Goal: Information Seeking & Learning: Learn about a topic

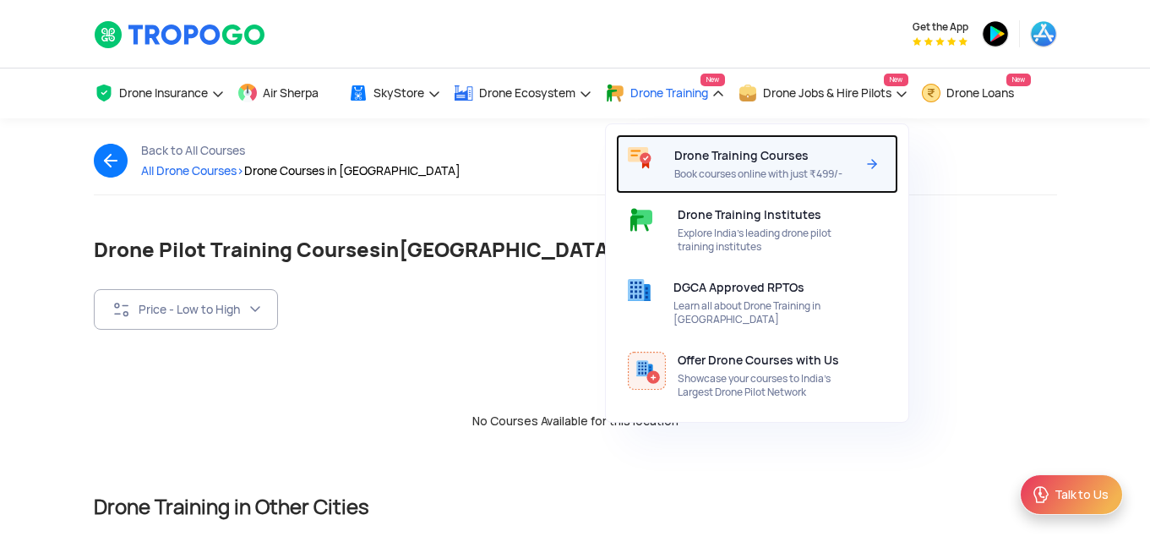
click at [694, 161] on span "Drone Training Courses" at bounding box center [741, 156] width 134 height 14
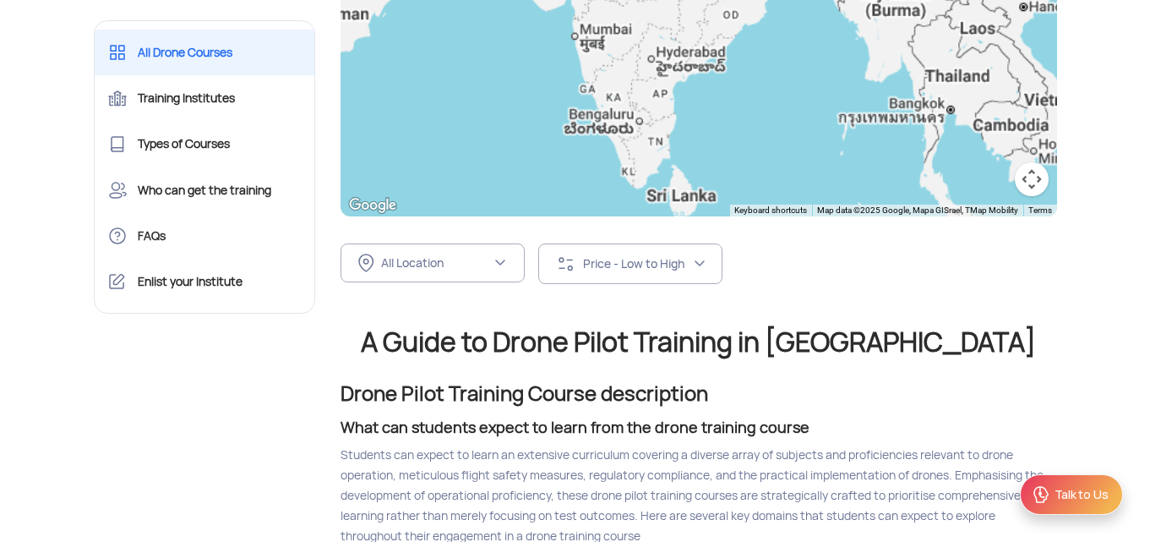
scroll to position [423, 0]
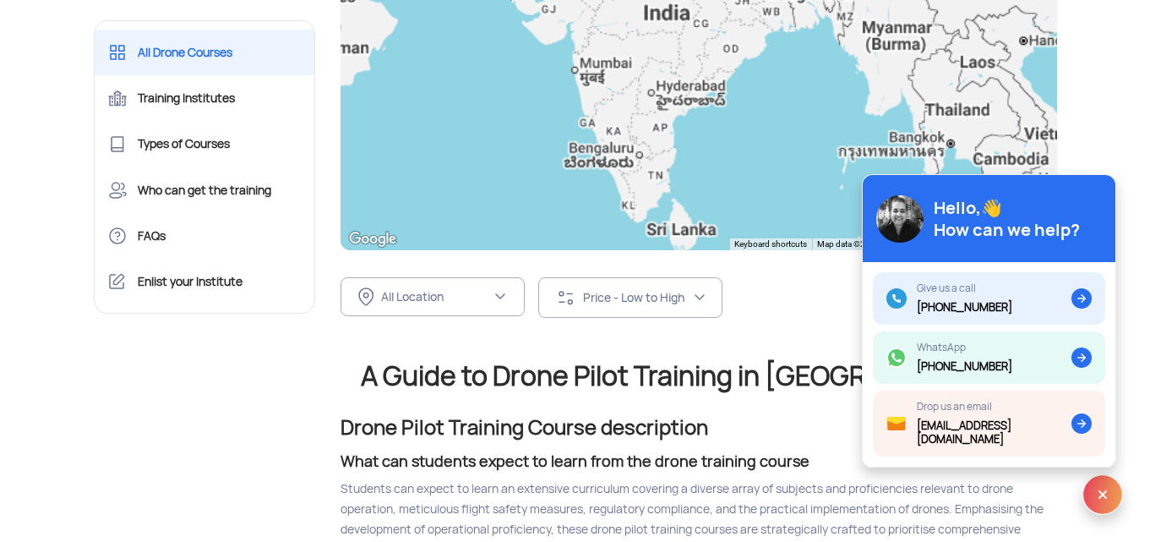
click at [1100, 495] on img at bounding box center [1103, 494] width 41 height 41
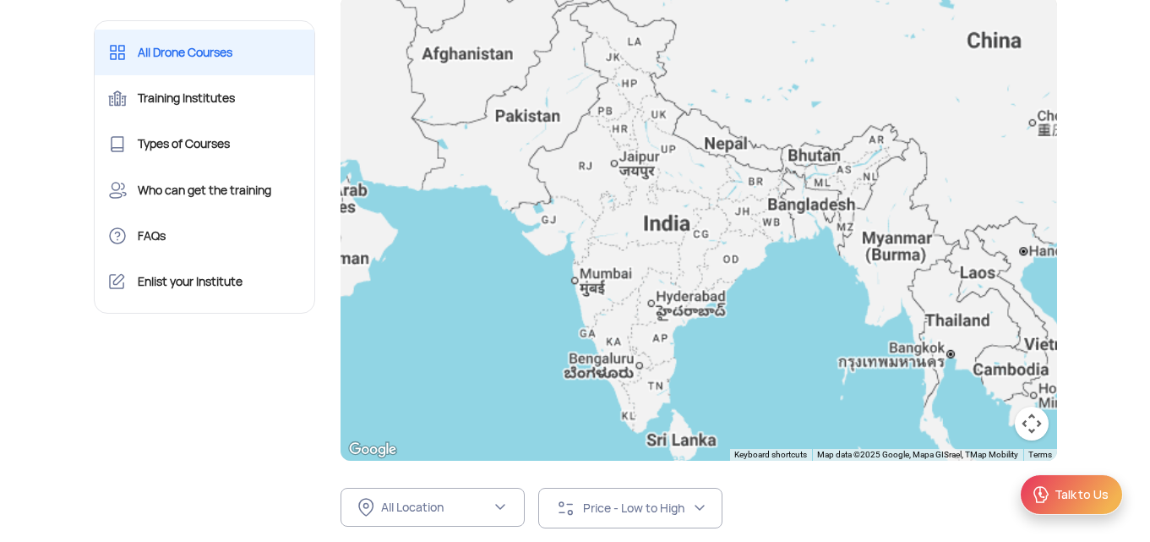
scroll to position [0, 0]
